Goal: Task Accomplishment & Management: Manage account settings

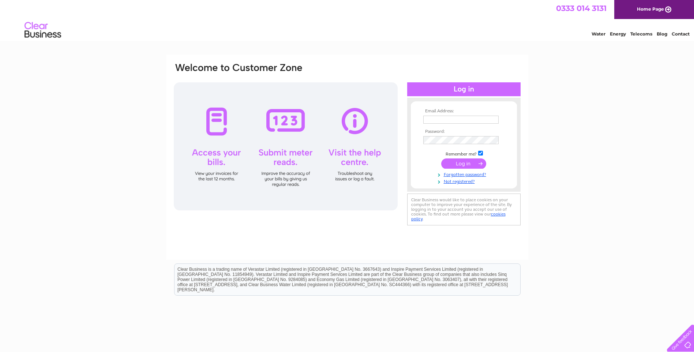
type input "dhru@ballycommon.co.uk"
click at [468, 165] on input "submit" at bounding box center [463, 163] width 45 height 10
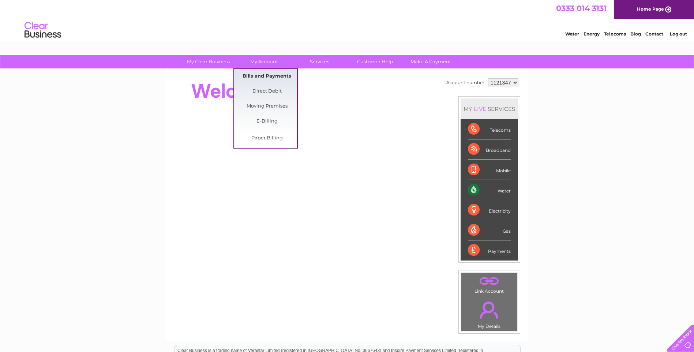
click at [262, 73] on link "Bills and Payments" at bounding box center [267, 76] width 60 height 15
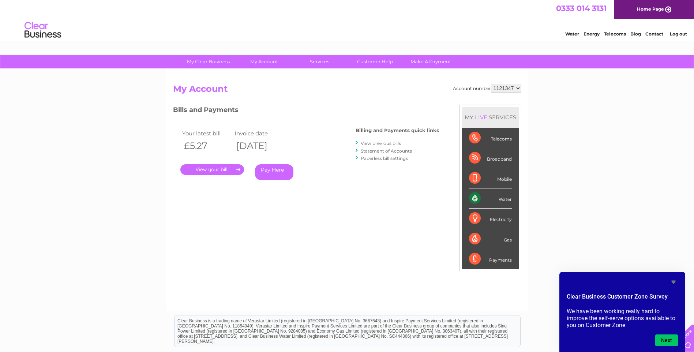
click at [204, 171] on link "." at bounding box center [212, 169] width 64 height 11
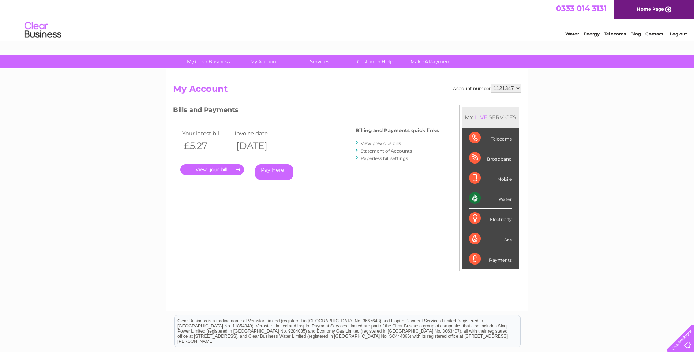
click at [375, 140] on li "View previous bills" at bounding box center [396, 142] width 83 height 7
click at [374, 142] on link "View previous bills" at bounding box center [380, 142] width 40 height 5
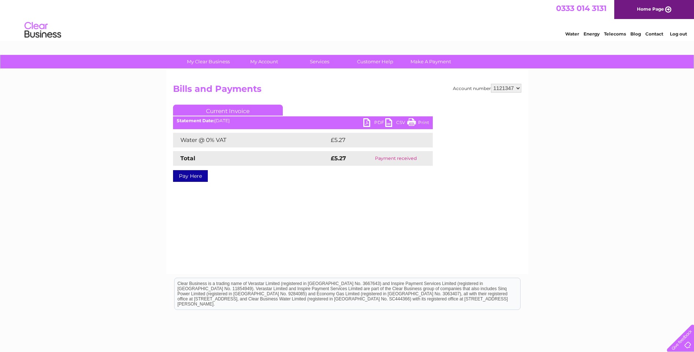
click at [374, 122] on link "PDF" at bounding box center [374, 123] width 22 height 11
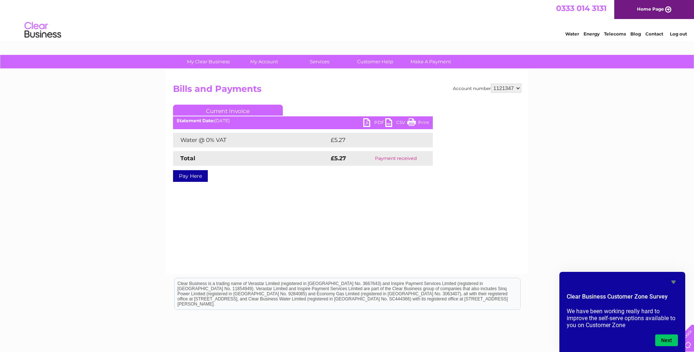
click at [676, 32] on link "Log out" at bounding box center [677, 33] width 17 height 5
